Goal: Task Accomplishment & Management: Manage account settings

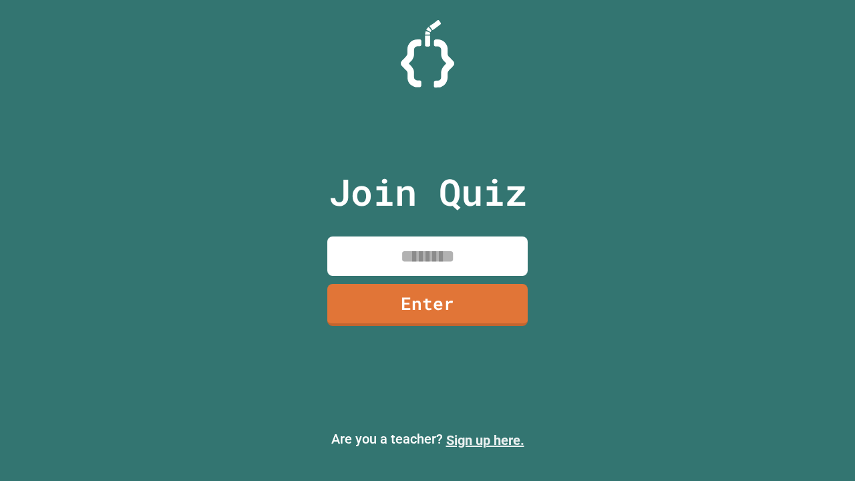
click at [485, 440] on link "Sign up here." at bounding box center [485, 440] width 78 height 16
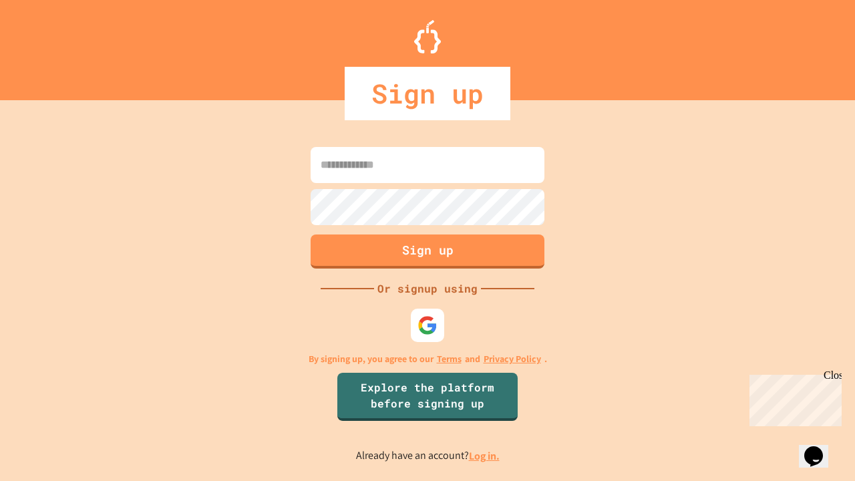
click at [485, 455] on link "Log in." at bounding box center [484, 456] width 31 height 14
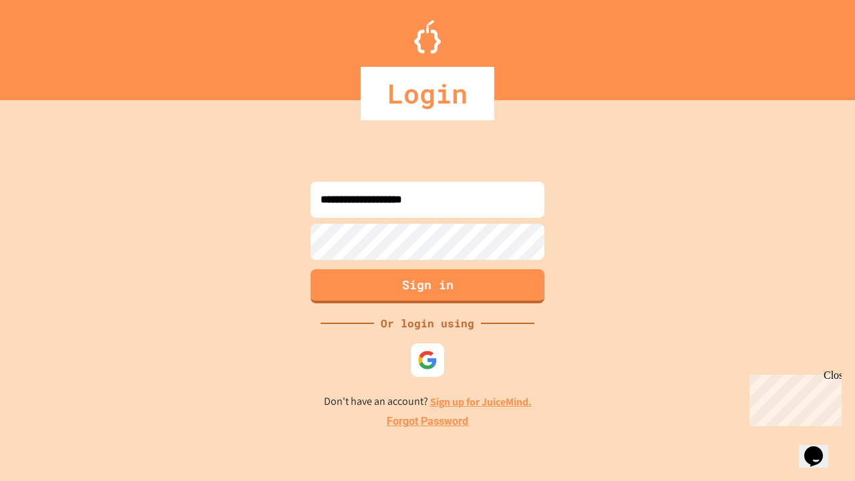
type input "**********"
